Goal: Transaction & Acquisition: Purchase product/service

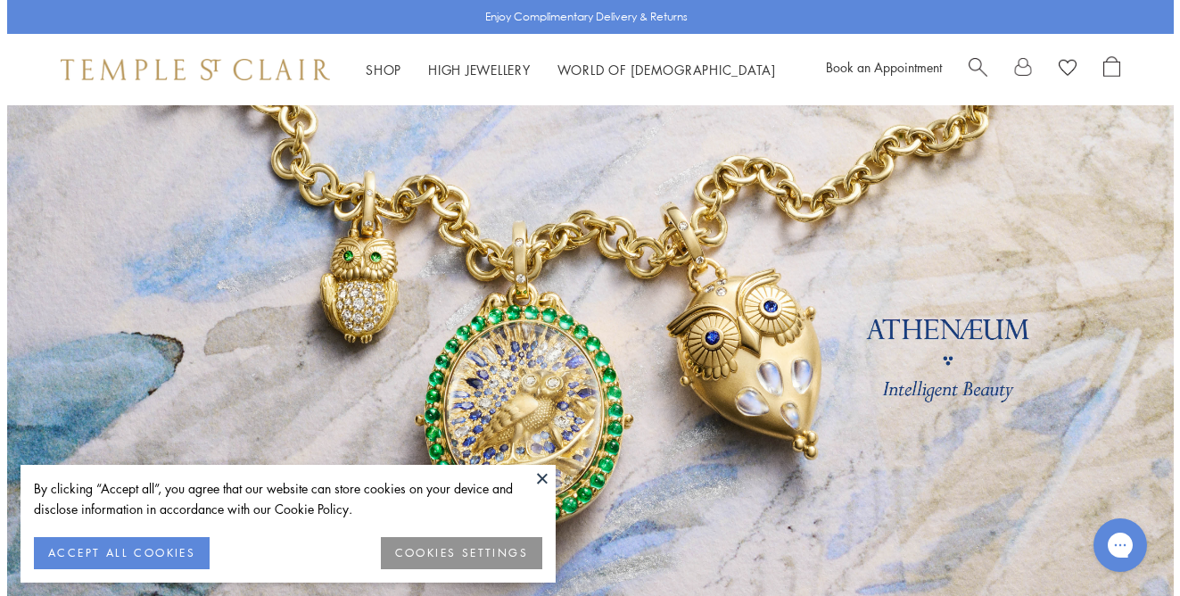
scroll to position [30, 0]
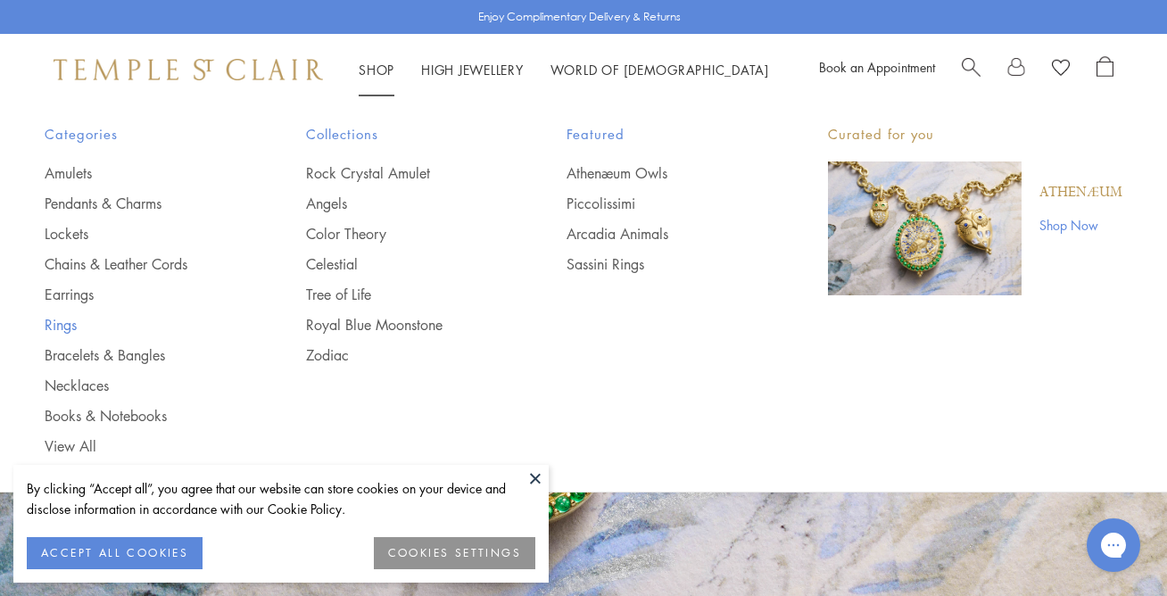
click at [58, 328] on link "Rings" at bounding box center [140, 325] width 190 height 20
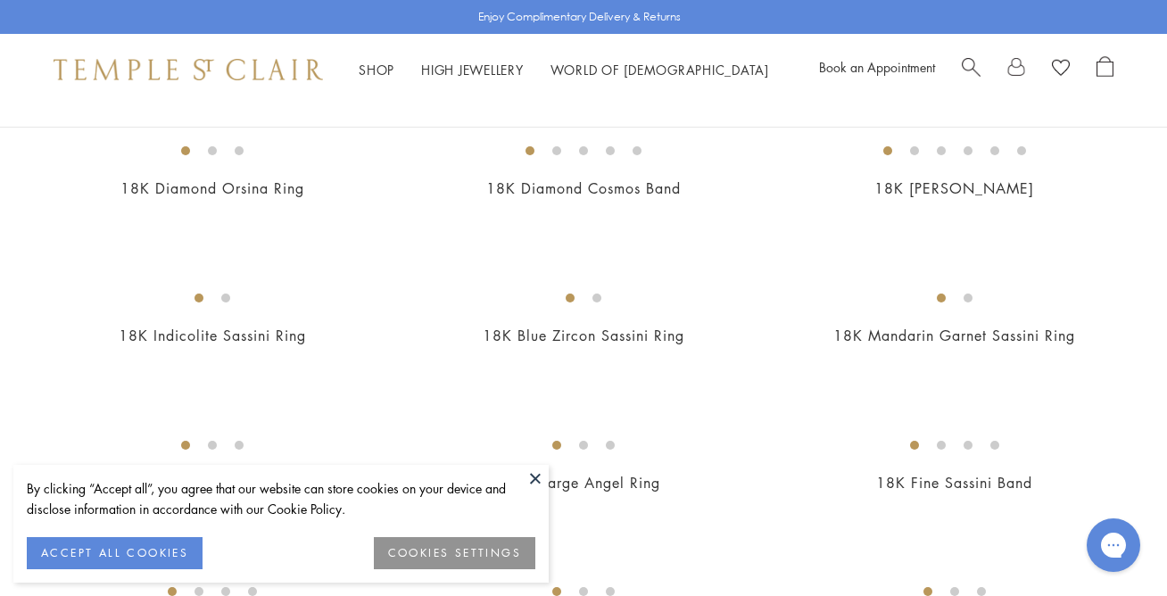
scroll to position [498, 0]
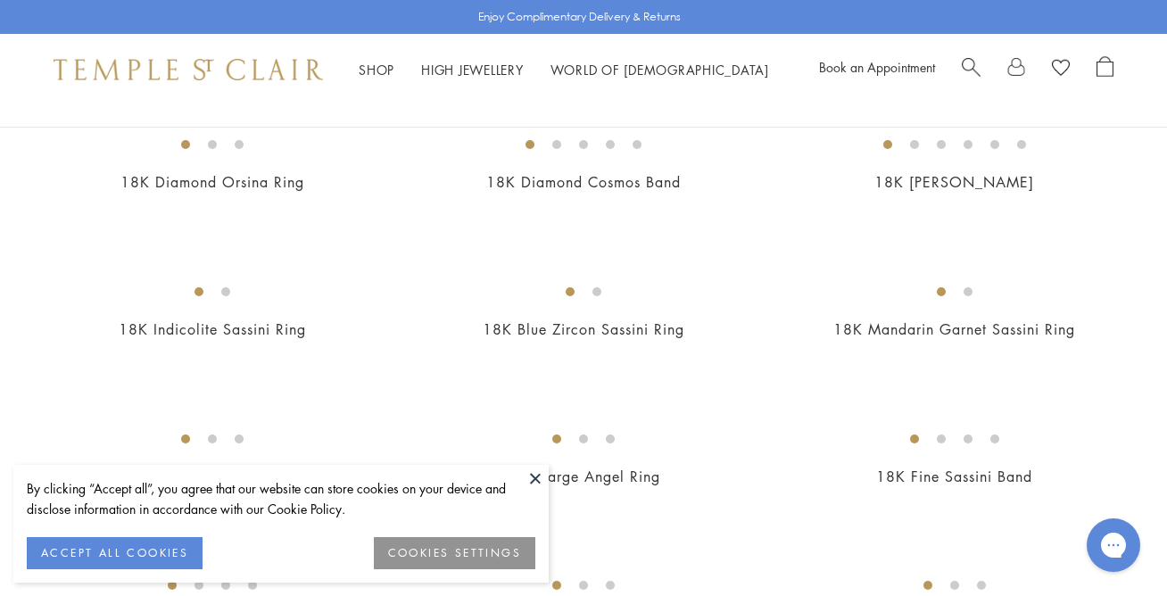
click at [541, 481] on button at bounding box center [535, 478] width 27 height 27
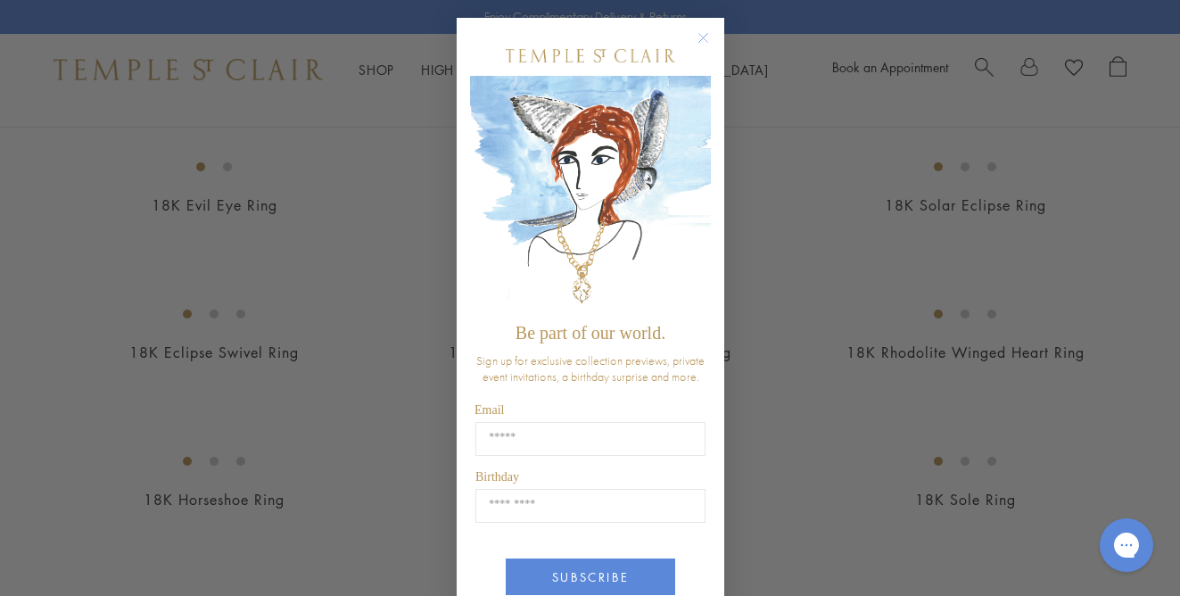
scroll to position [70, 0]
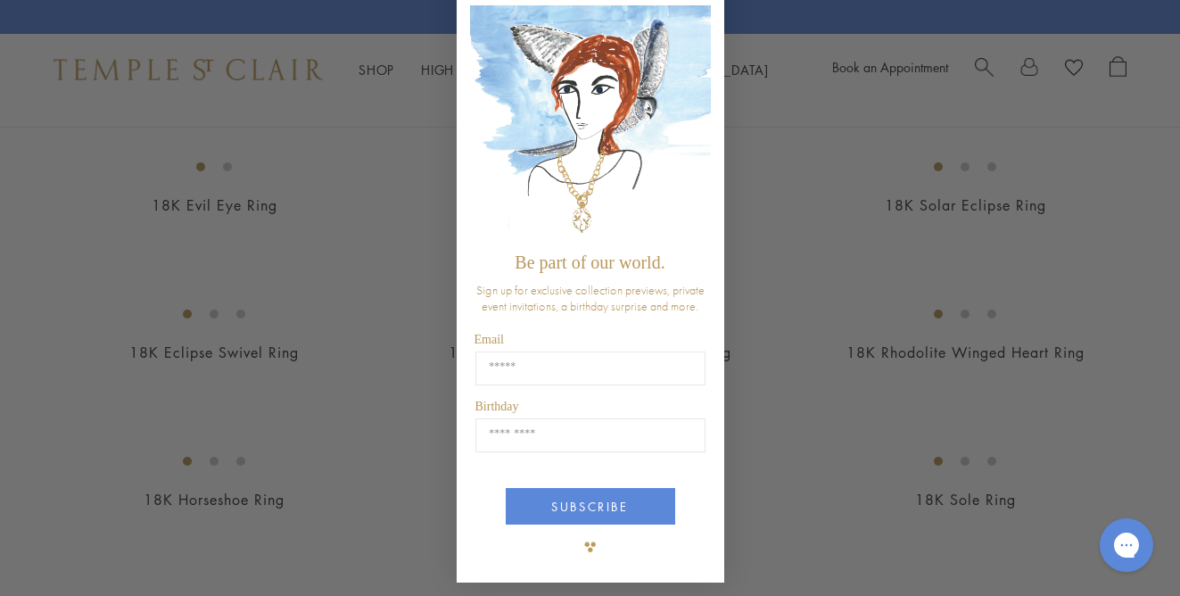
click at [679, 53] on img "POPUP Form" at bounding box center [590, 124] width 241 height 238
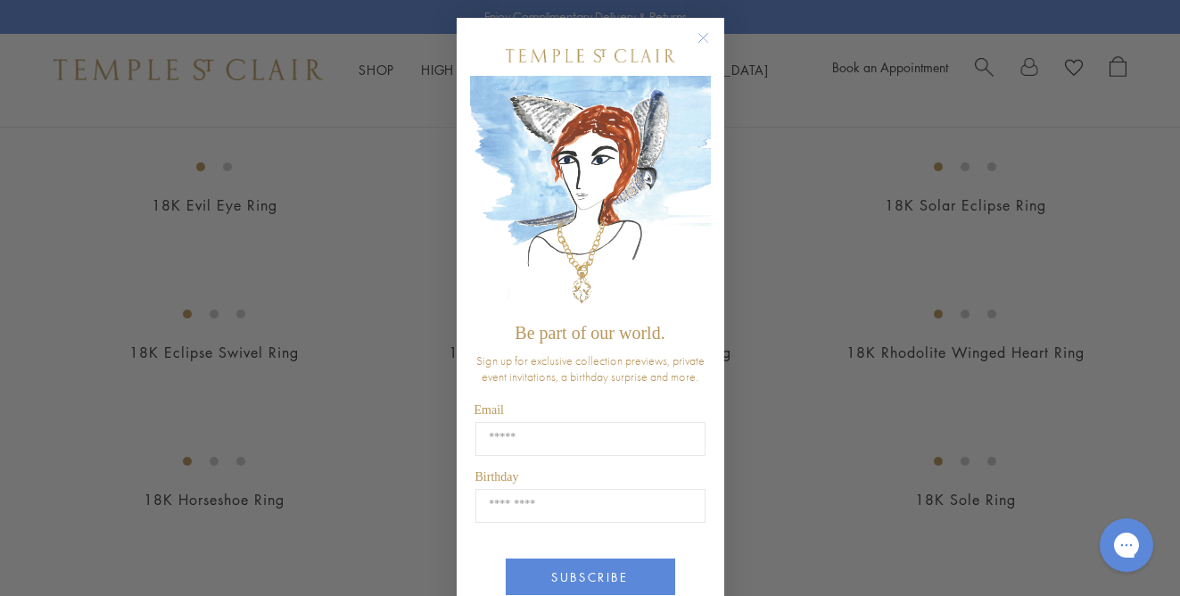
click at [700, 37] on circle "Close dialog" at bounding box center [702, 38] width 21 height 21
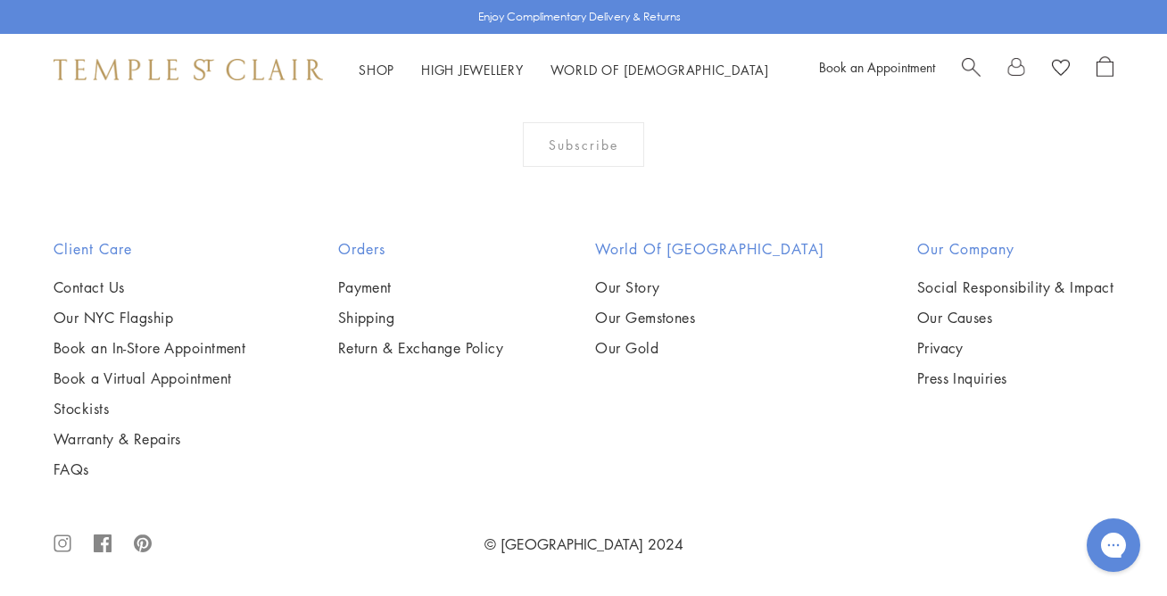
scroll to position [7234, 0]
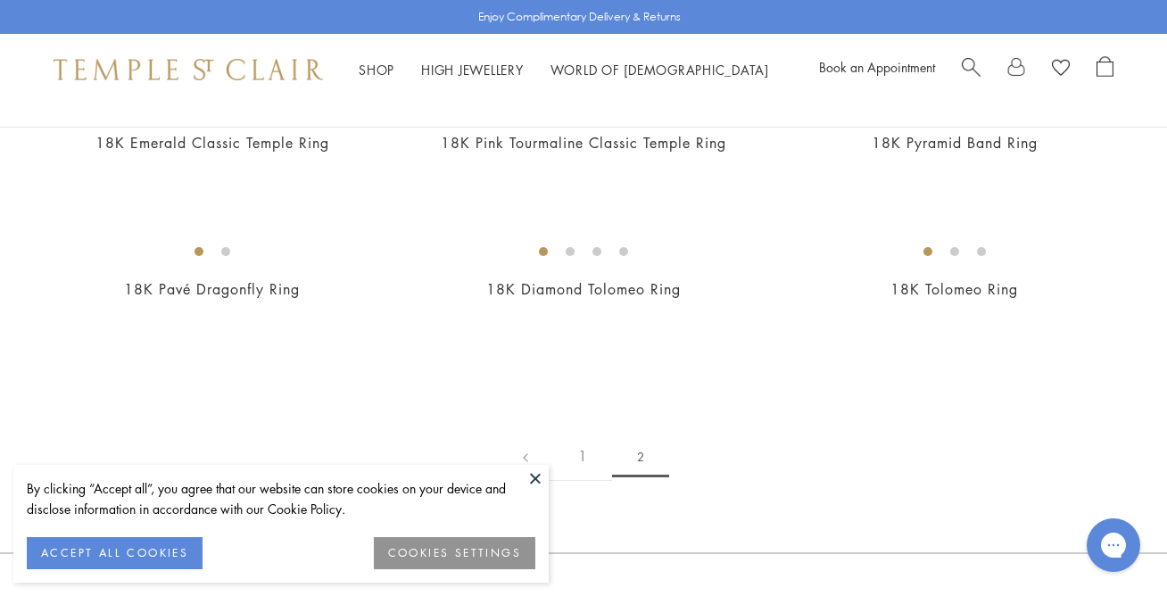
scroll to position [265, 0]
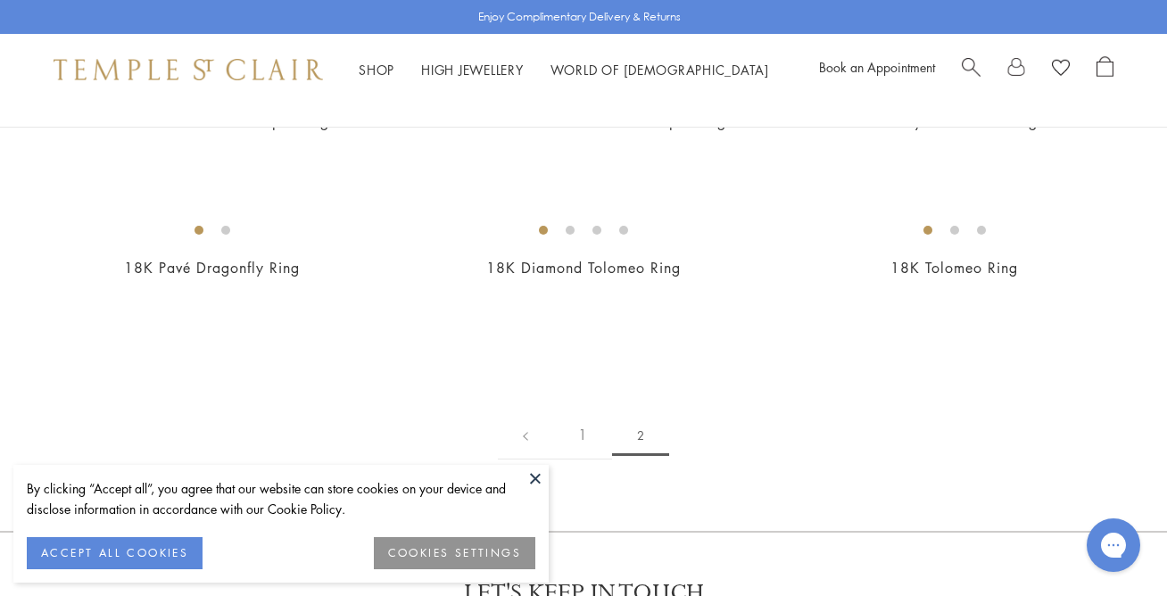
click at [540, 476] on button at bounding box center [535, 478] width 27 height 27
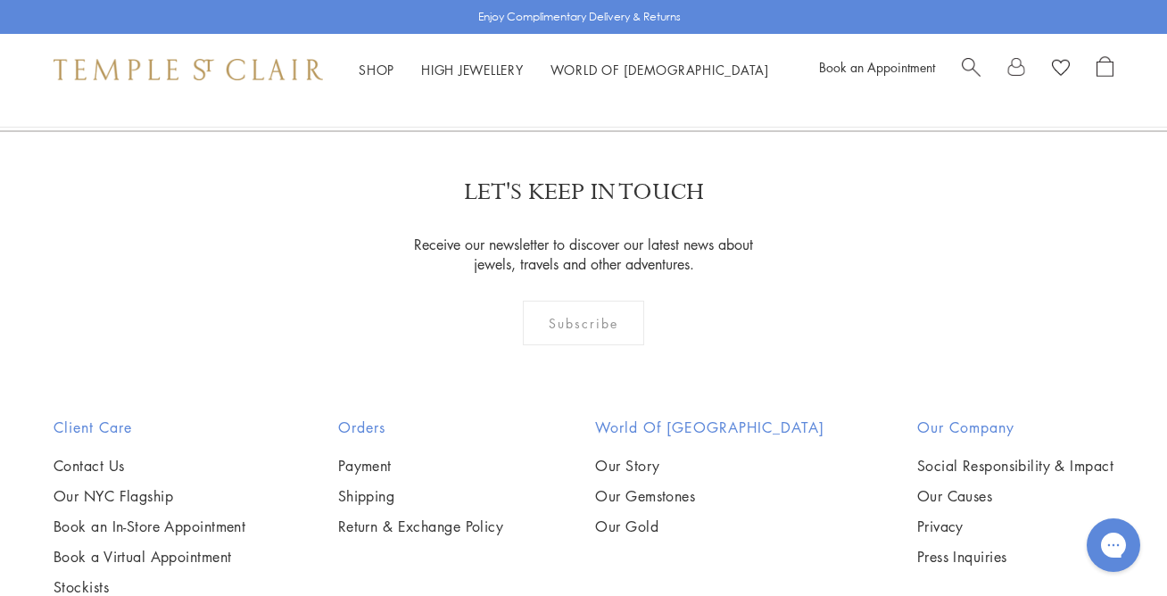
scroll to position [0, 0]
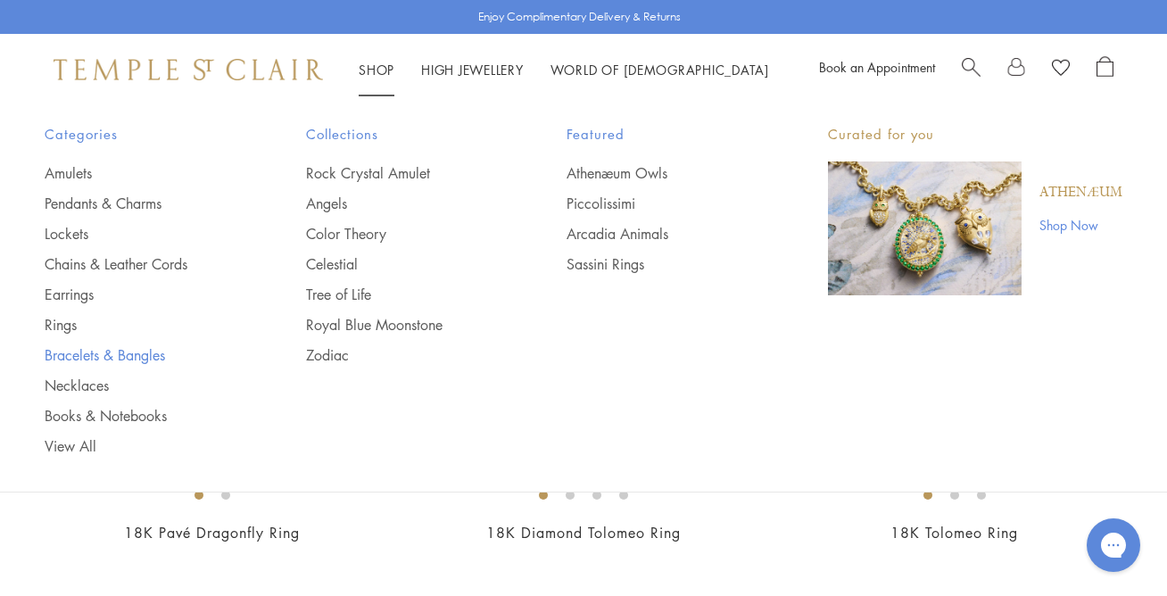
click at [86, 362] on link "Bracelets & Bangles" at bounding box center [140, 355] width 190 height 20
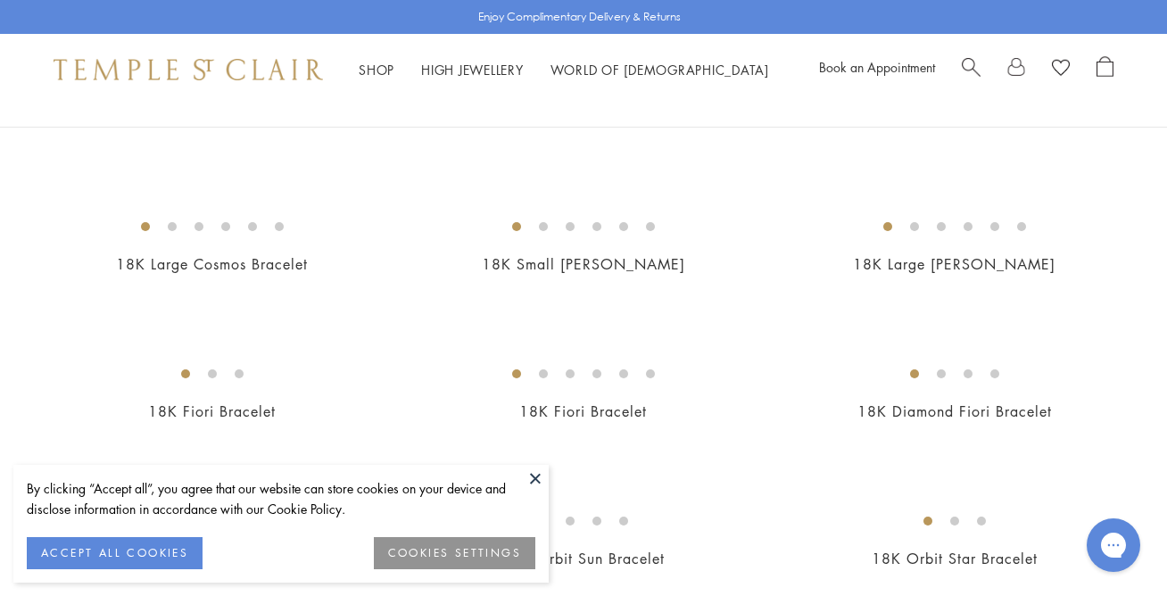
scroll to position [269, 0]
click at [543, 483] on button at bounding box center [535, 478] width 27 height 27
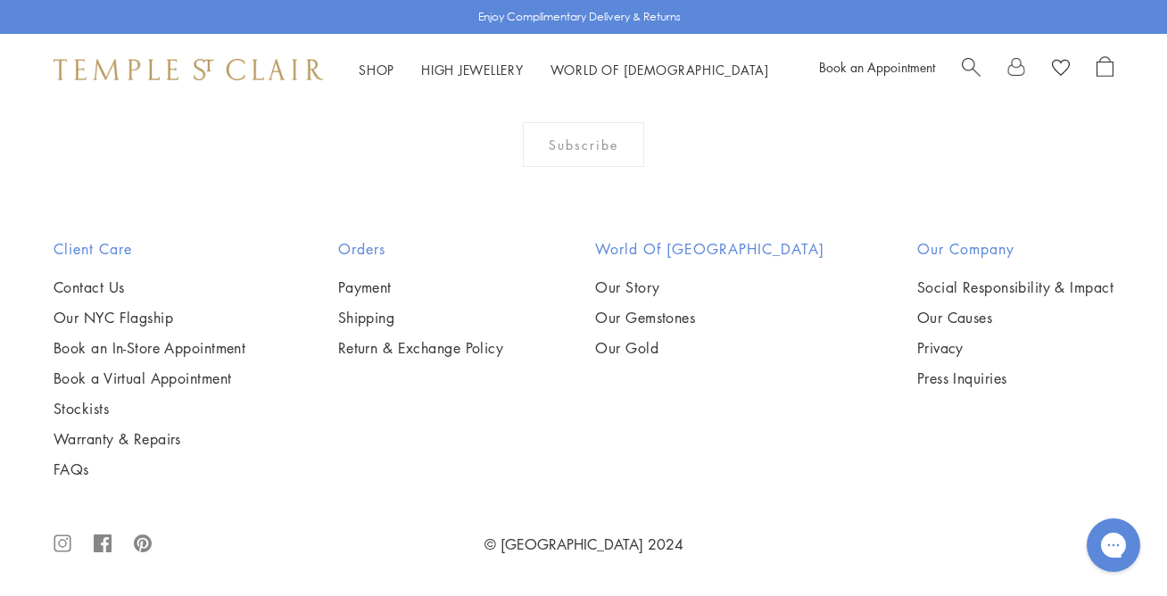
scroll to position [2953, 0]
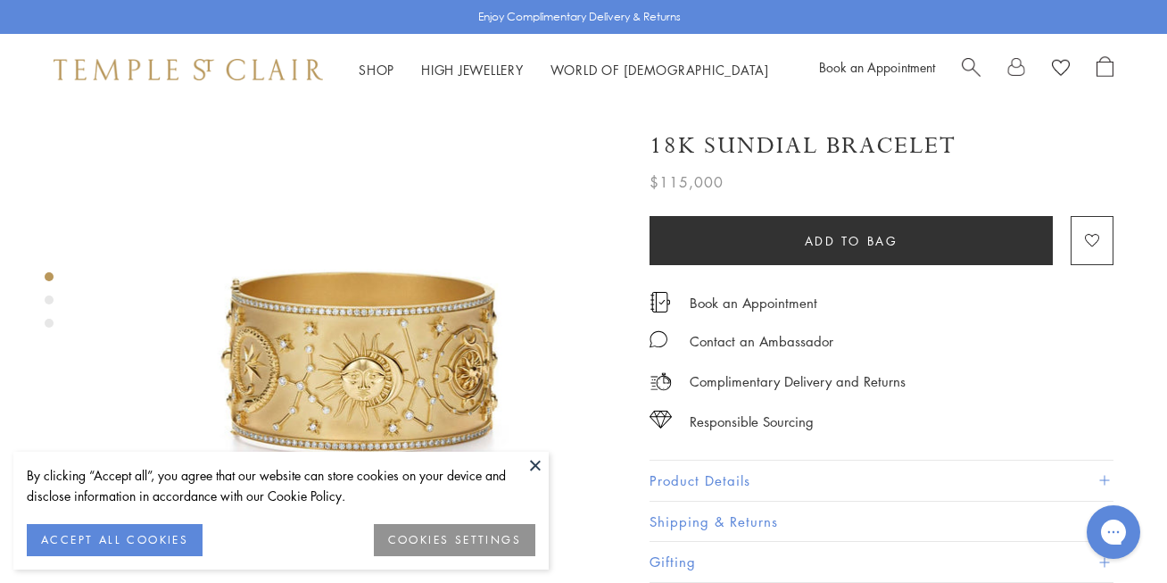
click at [520, 459] on div "By clicking “Accept all”, you agree that our website can store cookies on your …" at bounding box center [280, 510] width 535 height 118
click at [533, 468] on button at bounding box center [535, 464] width 27 height 27
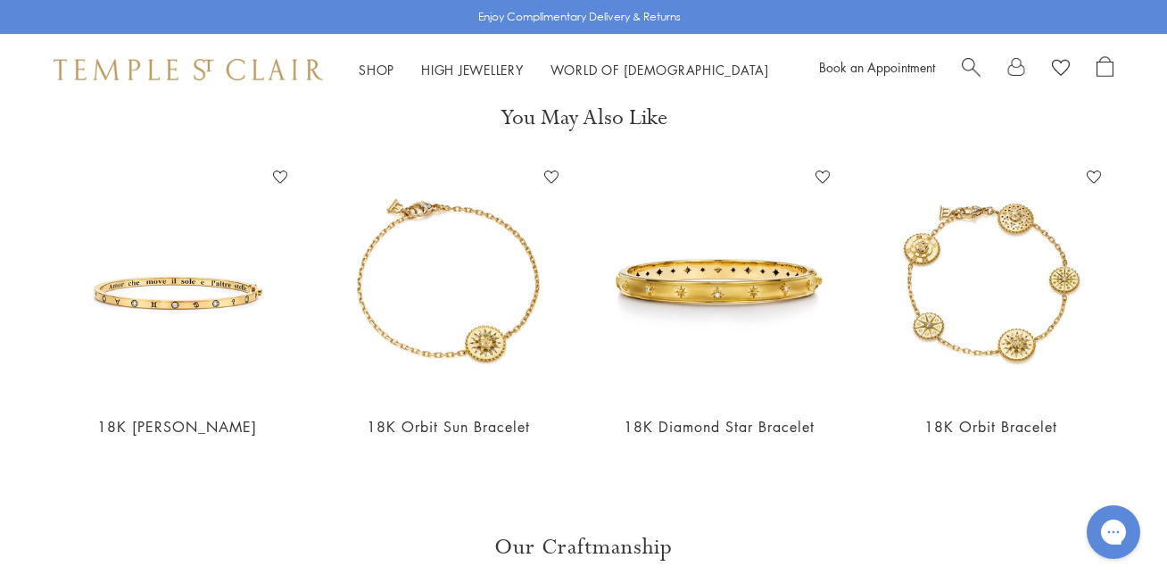
scroll to position [1675, 0]
